Goal: Task Accomplishment & Management: Manage account settings

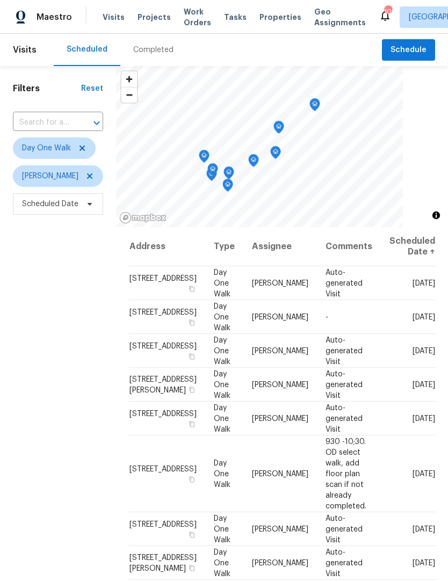
click at [193, 19] on span "Work Orders" at bounding box center [197, 16] width 27 height 21
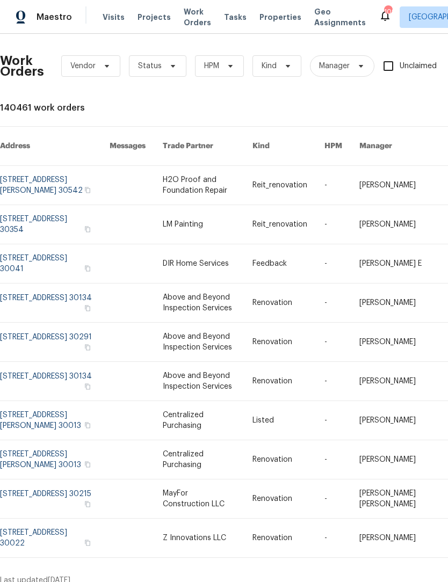
click at [186, 11] on span "Work Orders" at bounding box center [197, 16] width 27 height 21
click at [172, 73] on span "Status" at bounding box center [157, 65] width 57 height 21
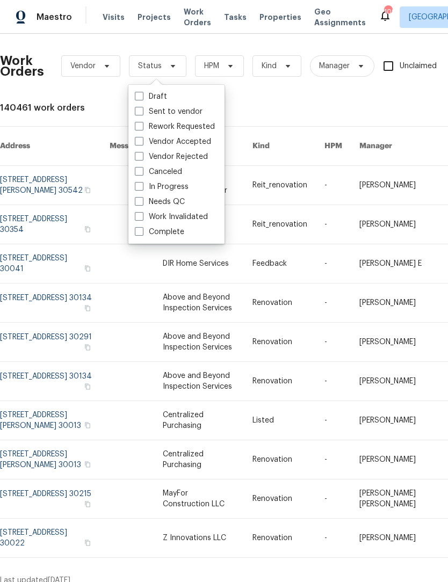
click at [142, 206] on label "Needs QC" at bounding box center [160, 202] width 50 height 11
click at [142, 204] on input "Needs QC" at bounding box center [138, 200] width 7 height 7
checkbox input "true"
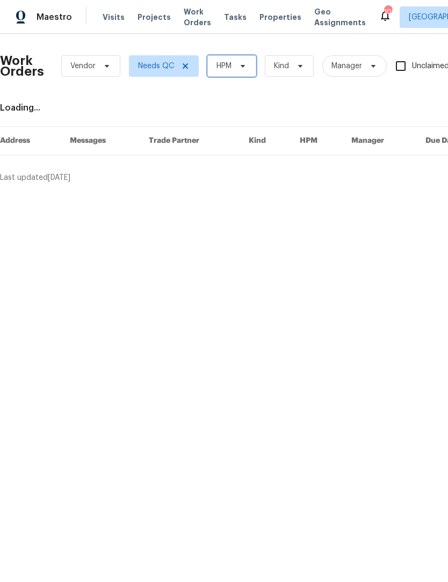
click at [248, 66] on span "HPM" at bounding box center [231, 65] width 49 height 21
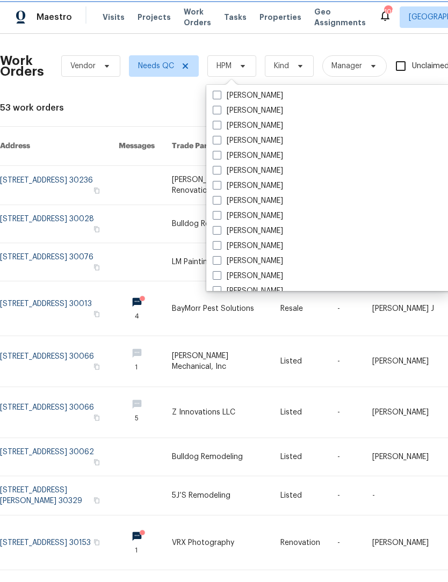
scroll to position [703, 0]
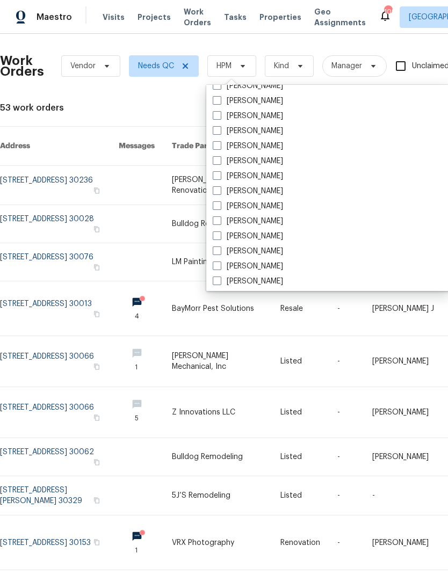
click at [215, 181] on label "[PERSON_NAME]" at bounding box center [248, 176] width 70 height 11
click at [215, 178] on input "[PERSON_NAME]" at bounding box center [216, 174] width 7 height 7
checkbox input "true"
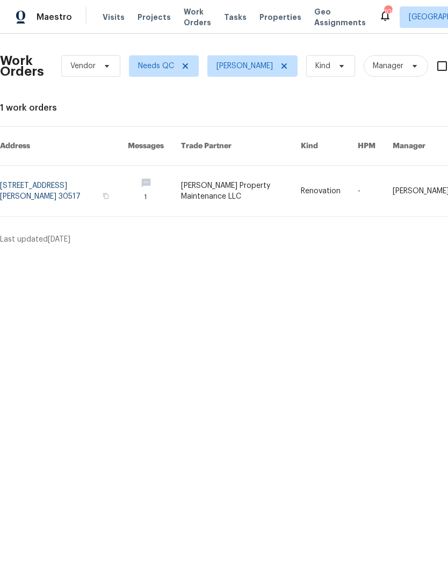
click at [225, 193] on link at bounding box center [241, 191] width 120 height 51
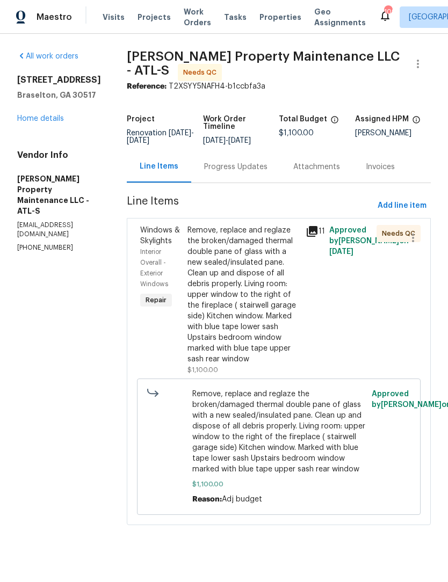
click at [251, 277] on div "Remove, replace and reglaze the broken/damaged thermal double pane of glass wit…" at bounding box center [244, 295] width 112 height 140
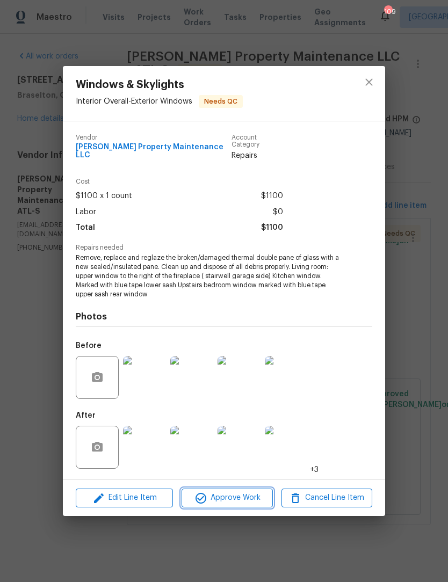
click at [248, 496] on span "Approve Work" at bounding box center [227, 498] width 84 height 13
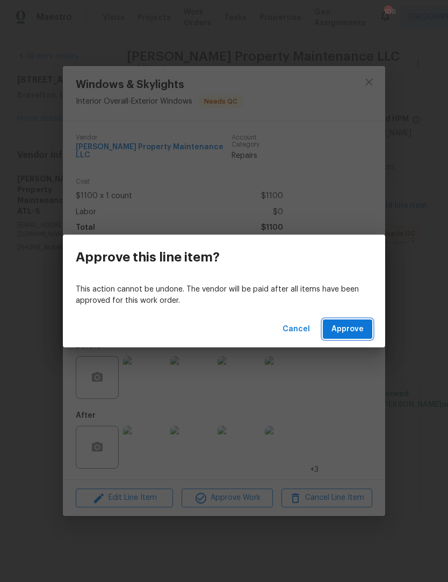
click at [348, 328] on span "Approve" at bounding box center [348, 329] width 32 height 13
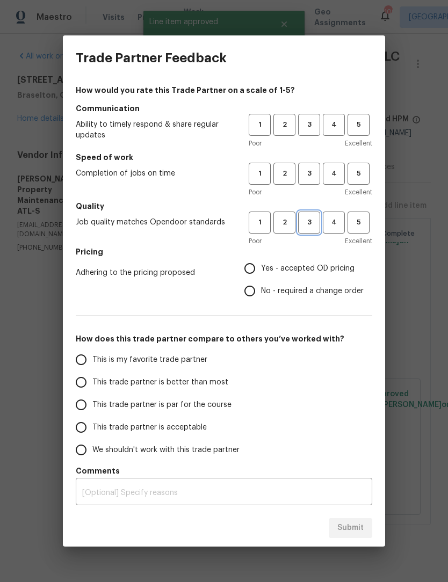
click at [314, 225] on span "3" at bounding box center [309, 223] width 20 height 12
click at [312, 178] on span "3" at bounding box center [309, 174] width 20 height 12
click at [309, 129] on span "3" at bounding box center [309, 125] width 20 height 12
click at [252, 272] on input "Yes - accepted OD pricing" at bounding box center [250, 268] width 23 height 23
radio input "true"
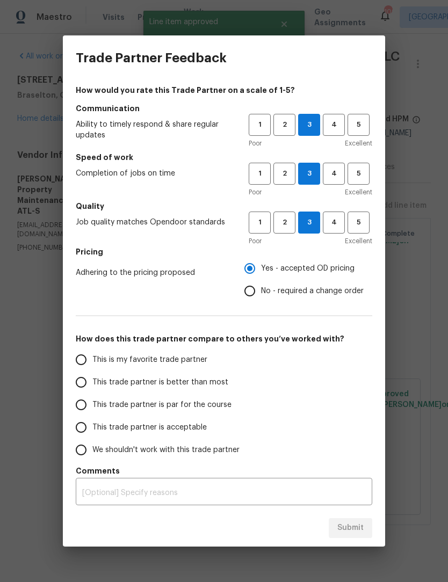
click at [80, 368] on input "This is my favorite trade partner" at bounding box center [81, 360] width 23 height 23
radio input "false"
click at [82, 388] on input "This trade partner is better than most" at bounding box center [81, 382] width 23 height 23
radio input "false"
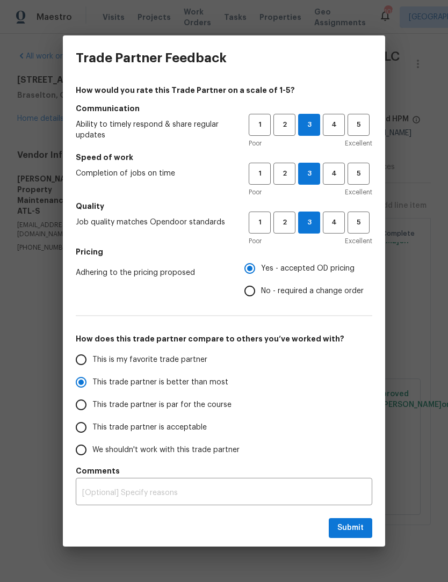
click at [251, 294] on input "No - required a change order" at bounding box center [250, 291] width 23 height 23
radio input "false"
radio input "true"
click at [360, 527] on span "Submit" at bounding box center [350, 528] width 26 height 13
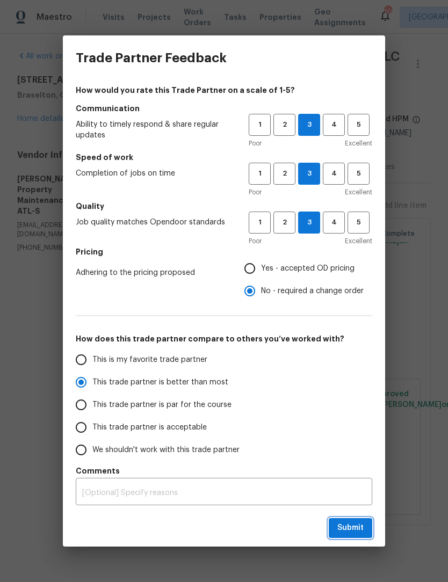
radio input "false"
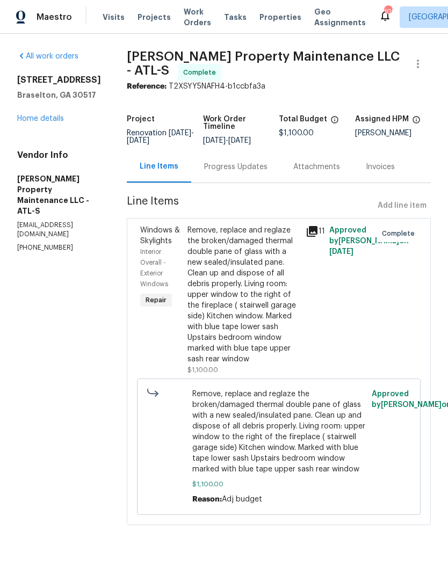
click at [50, 122] on link "Home details" at bounding box center [40, 119] width 47 height 8
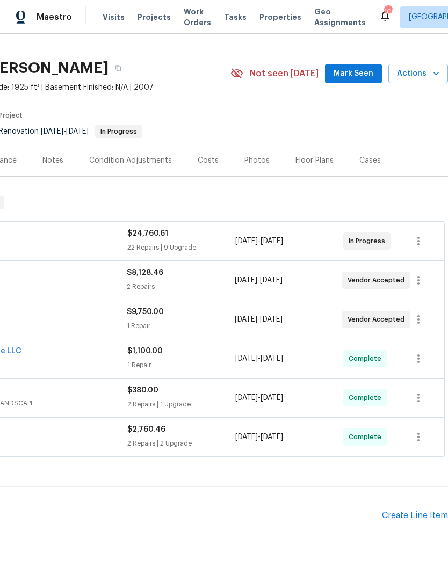
scroll to position [19, 159]
click at [357, 70] on span "Mark Seen" at bounding box center [354, 73] width 40 height 13
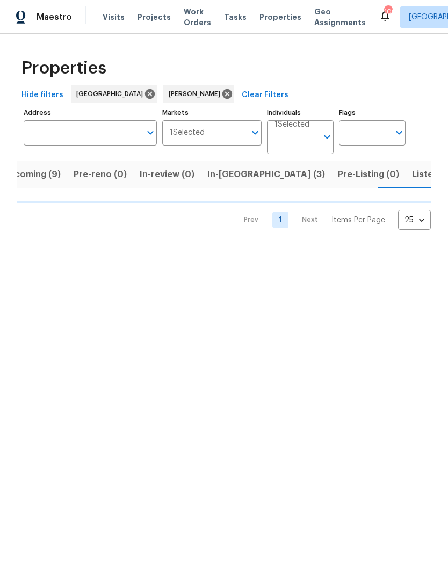
scroll to position [0, 21]
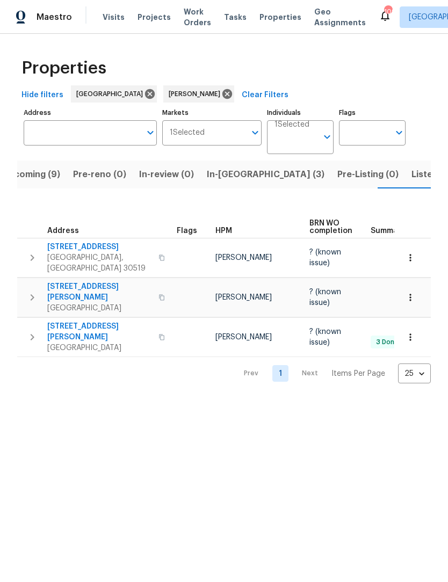
click at [89, 343] on span "Lawrenceville, GA 30044" at bounding box center [99, 348] width 105 height 11
click at [89, 283] on span "2997 Burton Cir" at bounding box center [99, 292] width 105 height 21
click at [91, 253] on span "Buford, GA 30519" at bounding box center [99, 263] width 105 height 21
click at [412, 177] on span "Listed (10)" at bounding box center [434, 174] width 45 height 15
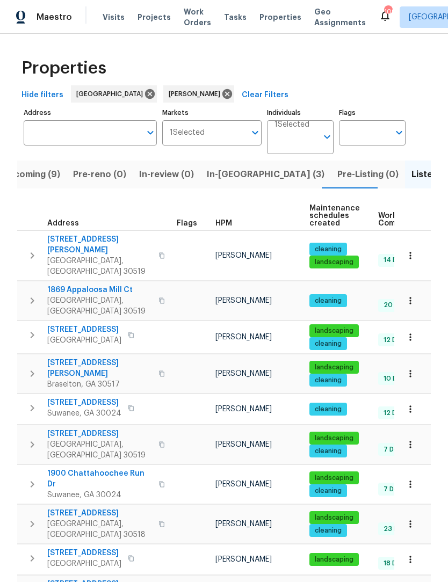
click at [103, 243] on span "2910 Blake Towers Ln" at bounding box center [99, 244] width 105 height 21
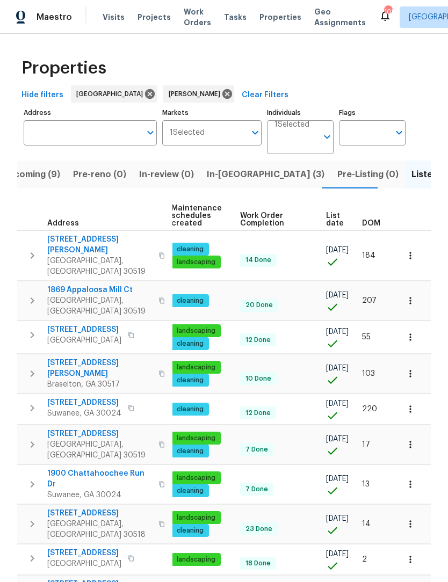
scroll to position [0, 139]
click at [373, 226] on span "DOM" at bounding box center [371, 224] width 18 height 8
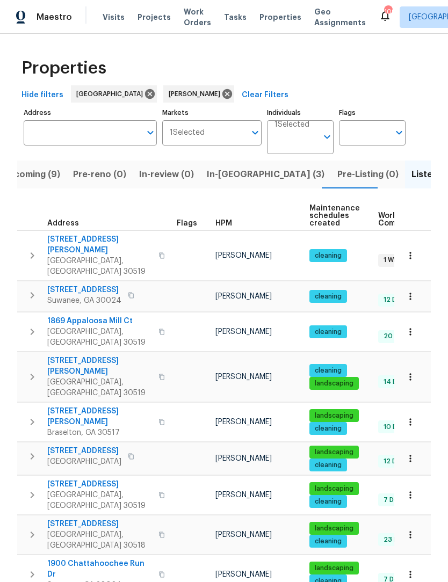
click at [82, 256] on span "Buford, GA 30519" at bounding box center [99, 266] width 105 height 21
click at [99, 296] on span "Suwanee, GA 30024" at bounding box center [84, 301] width 74 height 11
click at [93, 377] on span "Buford, GA 30519" at bounding box center [99, 387] width 105 height 21
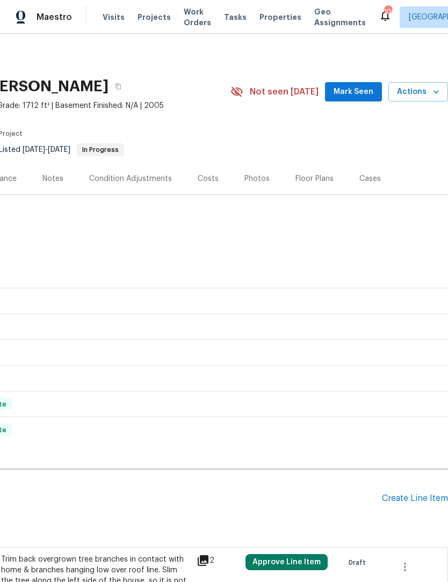
scroll to position [0, 159]
click at [372, 83] on button "Mark Seen" at bounding box center [353, 92] width 57 height 20
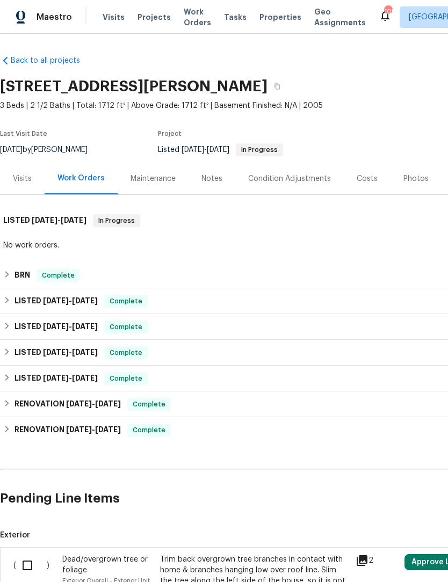
scroll to position [0, 0]
click at [15, 278] on h6 "BRN" at bounding box center [23, 275] width 16 height 13
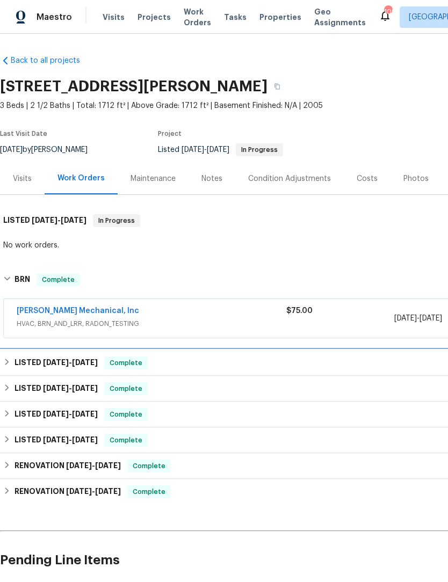
click at [12, 364] on div "LISTED 7/7/25 - 7/9/25 Complete" at bounding box center [303, 363] width 601 height 13
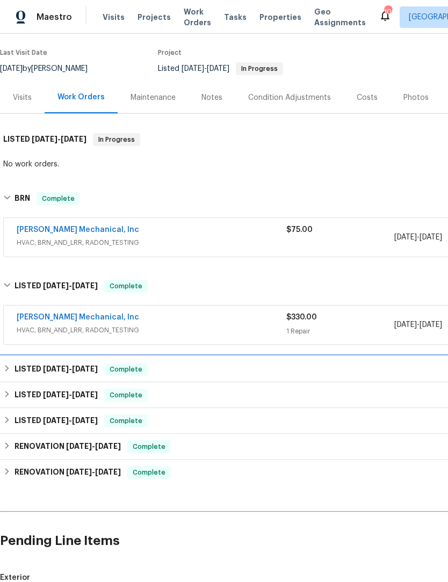
click at [15, 371] on h6 "LISTED 6/18/25 - 6/24/25" at bounding box center [56, 369] width 83 height 13
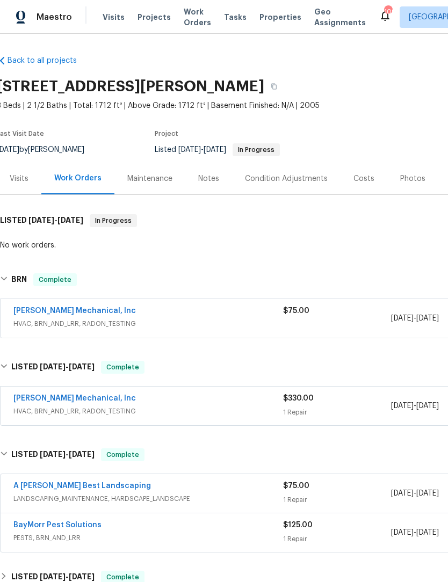
click at [412, 170] on div "Photos" at bounding box center [412, 179] width 51 height 32
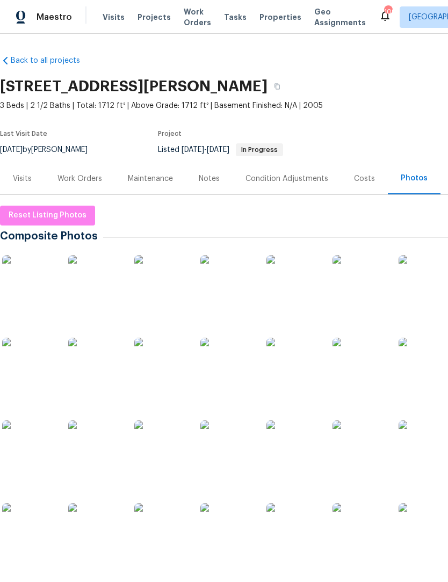
click at [80, 177] on div "Work Orders" at bounding box center [79, 179] width 45 height 11
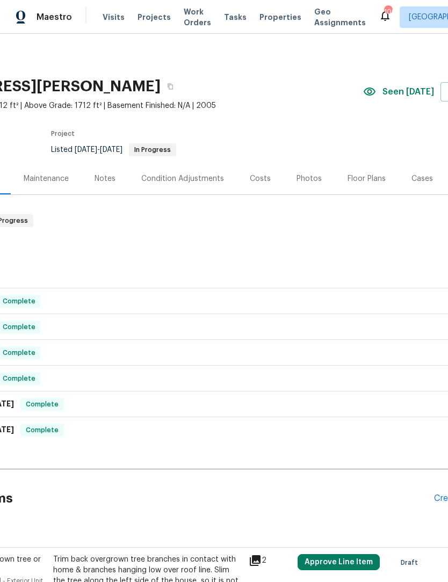
click at [112, 20] on span "Visits" at bounding box center [114, 17] width 22 height 11
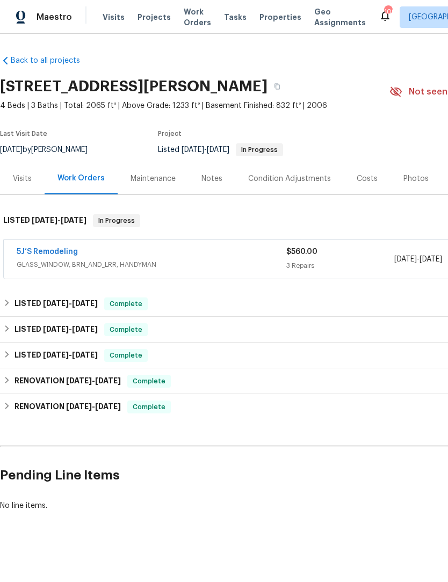
click at [57, 250] on link "5J’S Remodeling" at bounding box center [47, 252] width 61 height 8
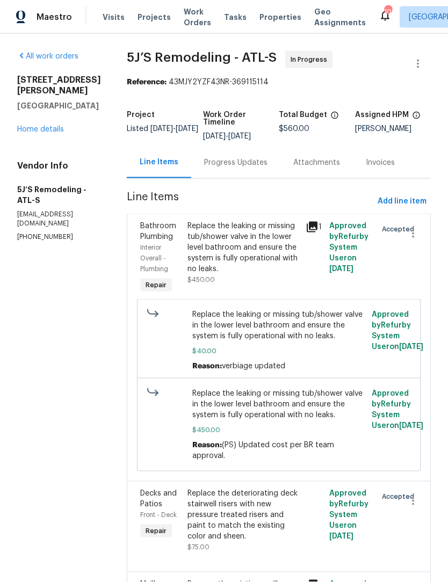
click at [34, 126] on link "Home details" at bounding box center [40, 130] width 47 height 8
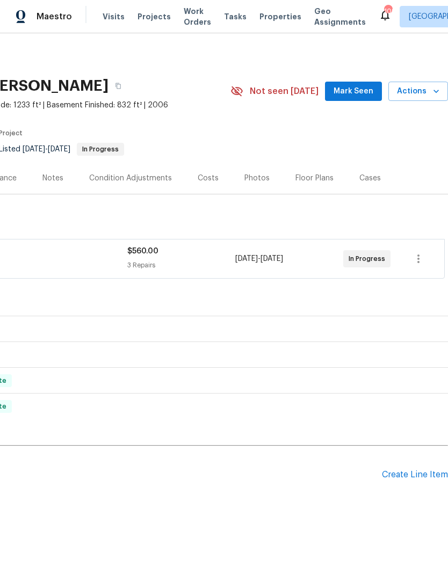
scroll to position [0, 159]
click at [368, 90] on span "Mark Seen" at bounding box center [354, 91] width 40 height 13
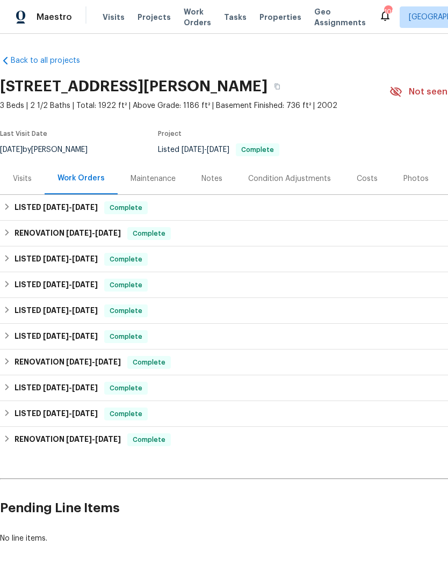
click at [411, 180] on div "Photos" at bounding box center [416, 179] width 25 height 11
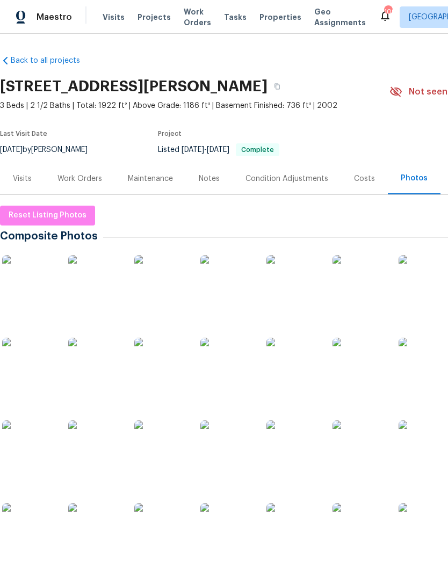
click at [213, 178] on div "Notes" at bounding box center [209, 179] width 21 height 11
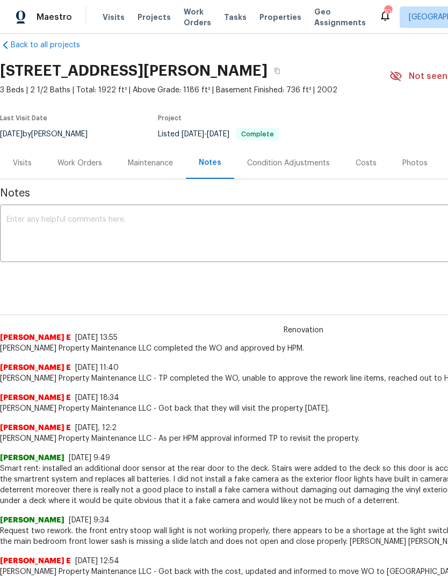
scroll to position [17, 0]
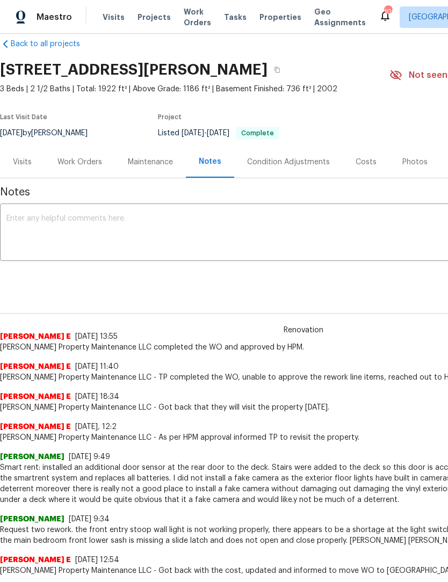
click at [75, 167] on div "Work Orders" at bounding box center [79, 162] width 45 height 11
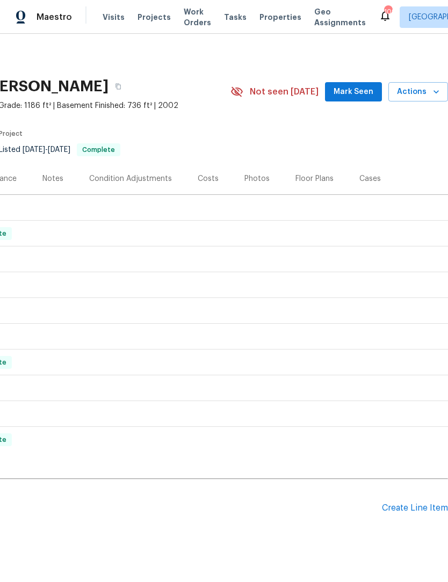
scroll to position [0, 159]
click at [359, 88] on span "Mark Seen" at bounding box center [354, 91] width 40 height 13
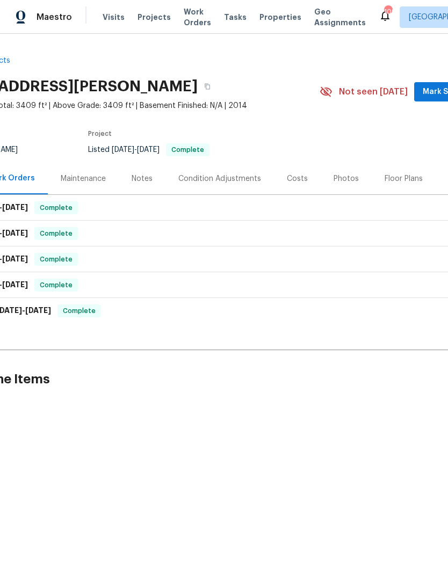
scroll to position [0, 97]
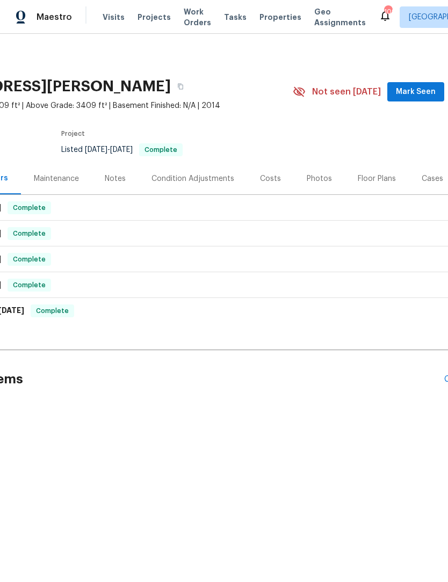
click at [420, 91] on span "Mark Seen" at bounding box center [416, 91] width 40 height 13
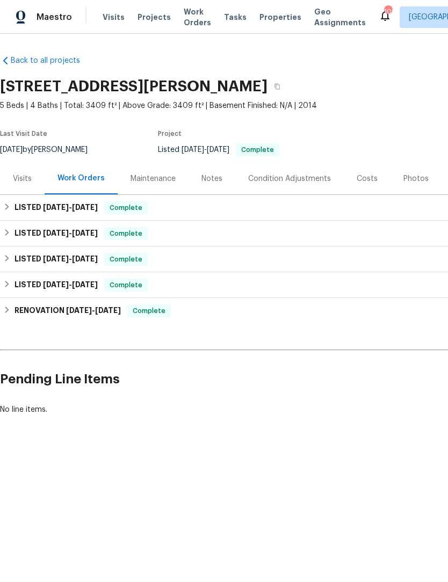
scroll to position [0, 0]
click at [218, 185] on div "Notes" at bounding box center [212, 179] width 47 height 32
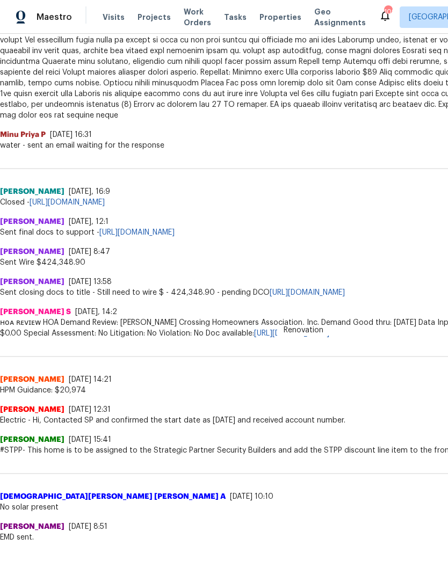
scroll to position [1912, 0]
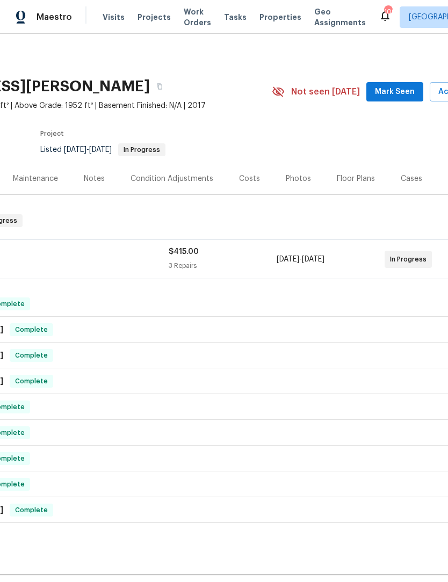
scroll to position [0, 118]
click at [393, 93] on span "Mark Seen" at bounding box center [395, 91] width 40 height 13
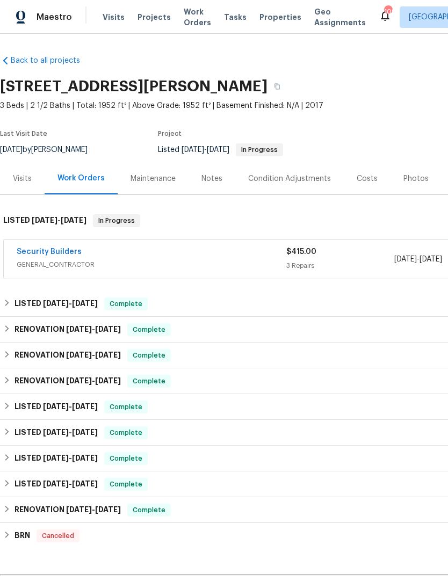
scroll to position [0, 0]
click at [57, 254] on link "Security Builders" at bounding box center [49, 252] width 65 height 8
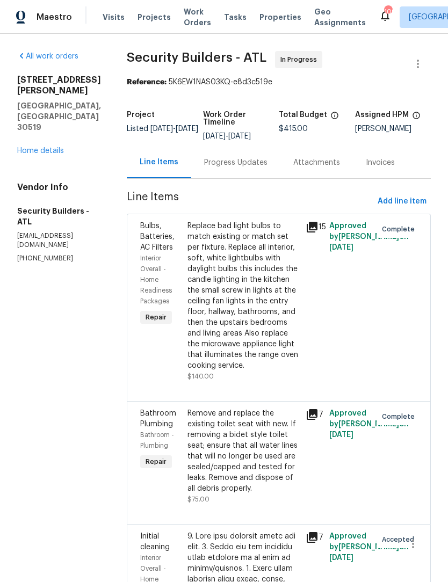
click at [60, 147] on link "Home details" at bounding box center [40, 151] width 47 height 8
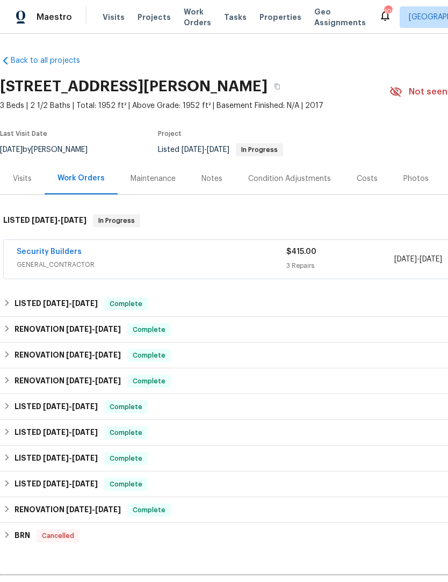
click at [69, 252] on link "Security Builders" at bounding box center [49, 252] width 65 height 8
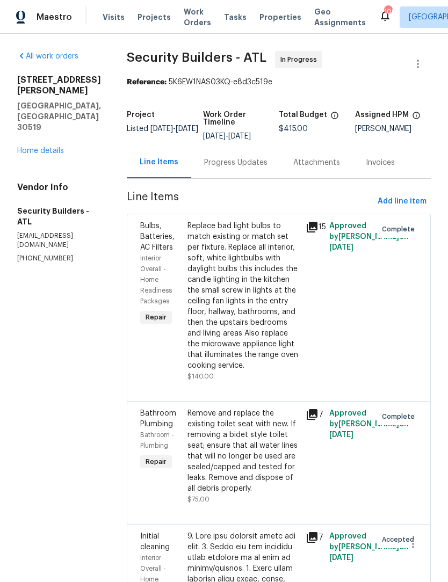
click at [46, 147] on link "Home details" at bounding box center [40, 151] width 47 height 8
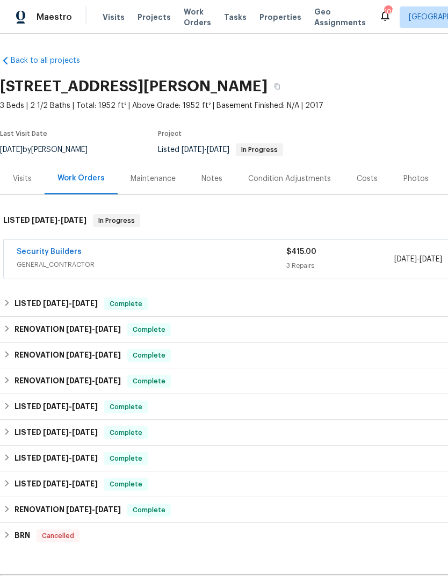
click at [63, 255] on link "Security Builders" at bounding box center [49, 252] width 65 height 8
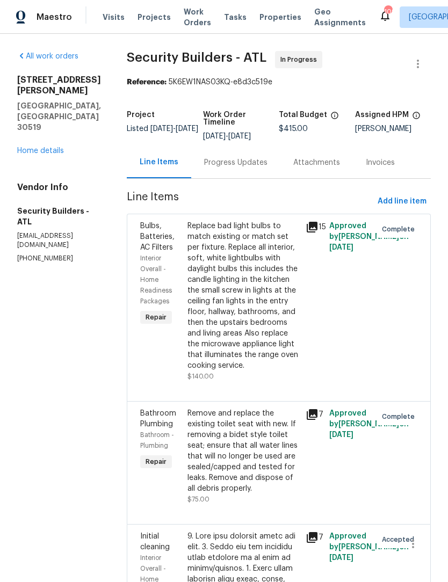
click at [262, 168] on div "Progress Updates" at bounding box center [235, 162] width 63 height 11
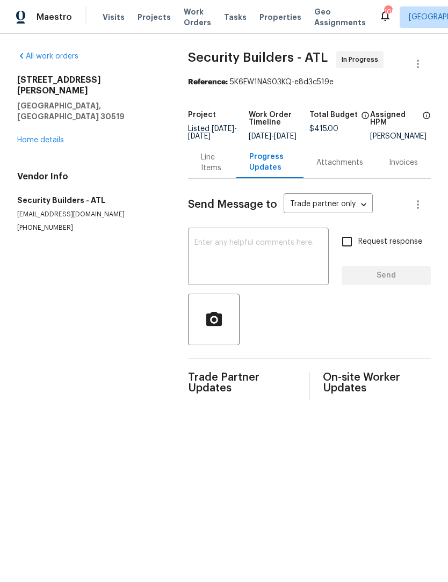
click at [44, 128] on div "All work orders 3279 Wild Basil Ln Buford, GA 30519 Home details Vendor Info Se…" at bounding box center [89, 142] width 145 height 182
click at [49, 136] on link "Home details" at bounding box center [40, 140] width 47 height 8
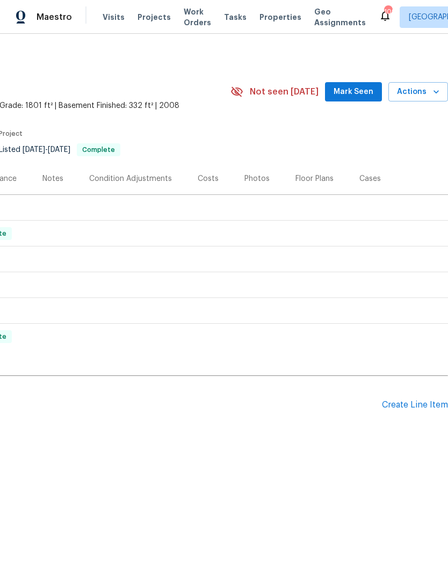
click at [358, 93] on span "Mark Seen" at bounding box center [354, 91] width 40 height 13
click at [258, 183] on div "Photos" at bounding box center [256, 179] width 25 height 11
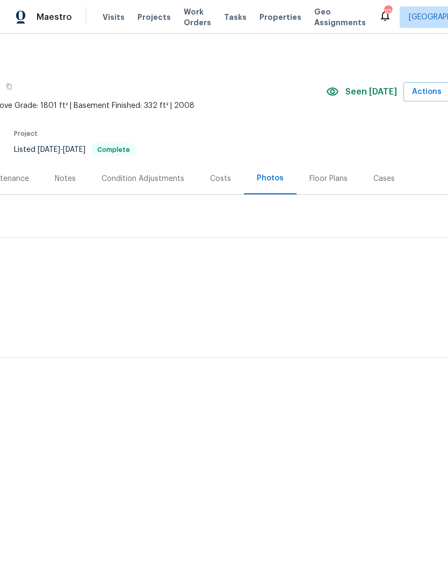
scroll to position [-1, 145]
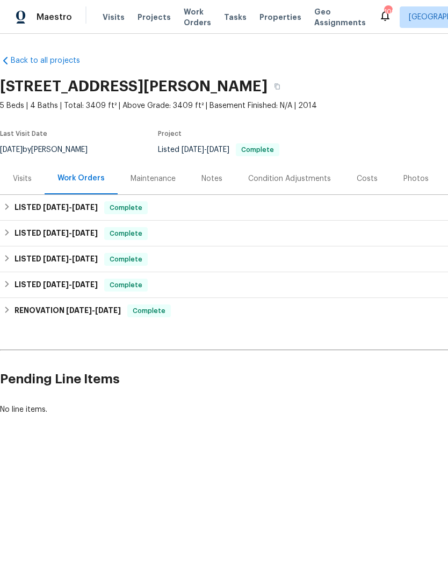
scroll to position [0, -1]
